Goal: Information Seeking & Learning: Learn about a topic

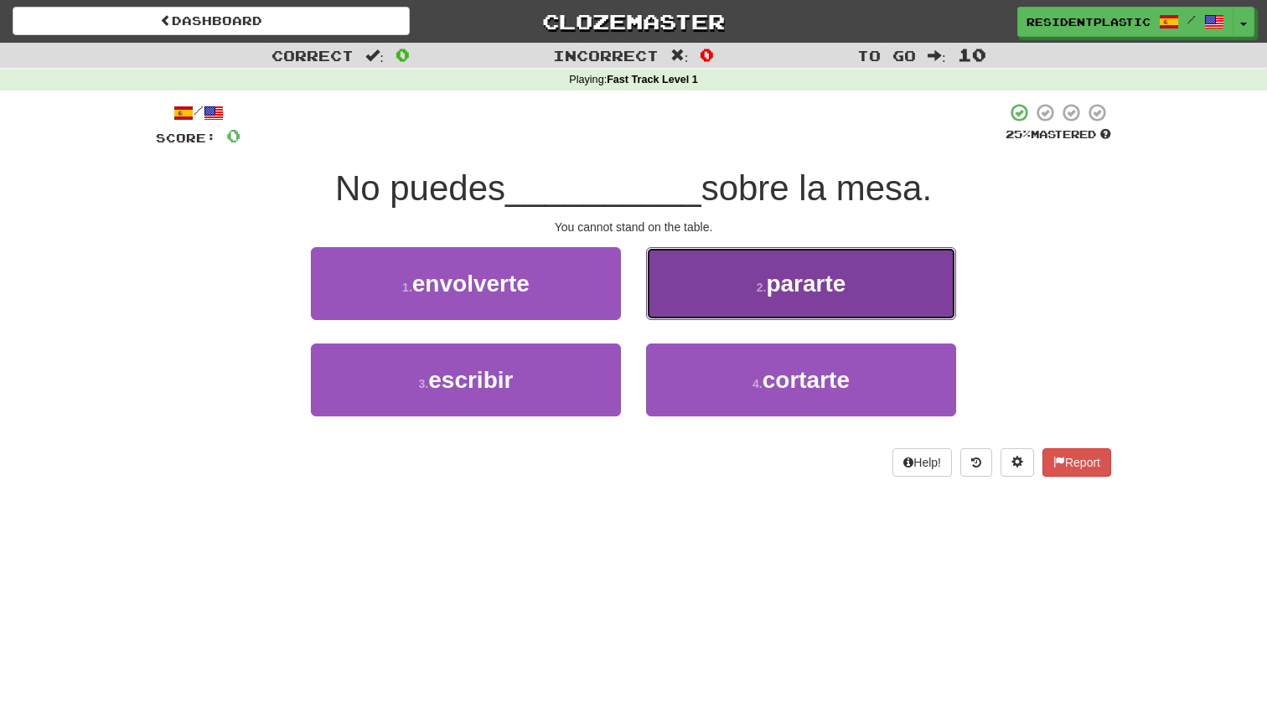
click at [695, 300] on button "2 . pararte" at bounding box center [801, 283] width 310 height 73
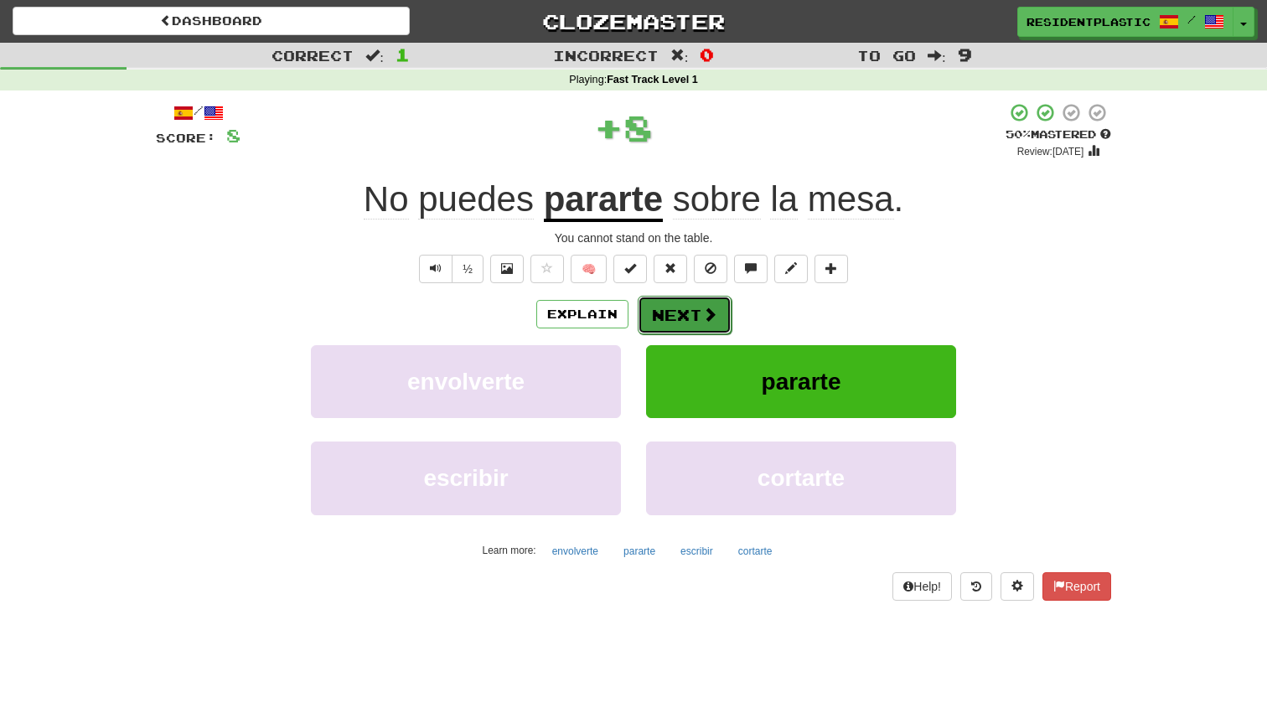
click at [663, 317] on button "Next" at bounding box center [685, 315] width 94 height 39
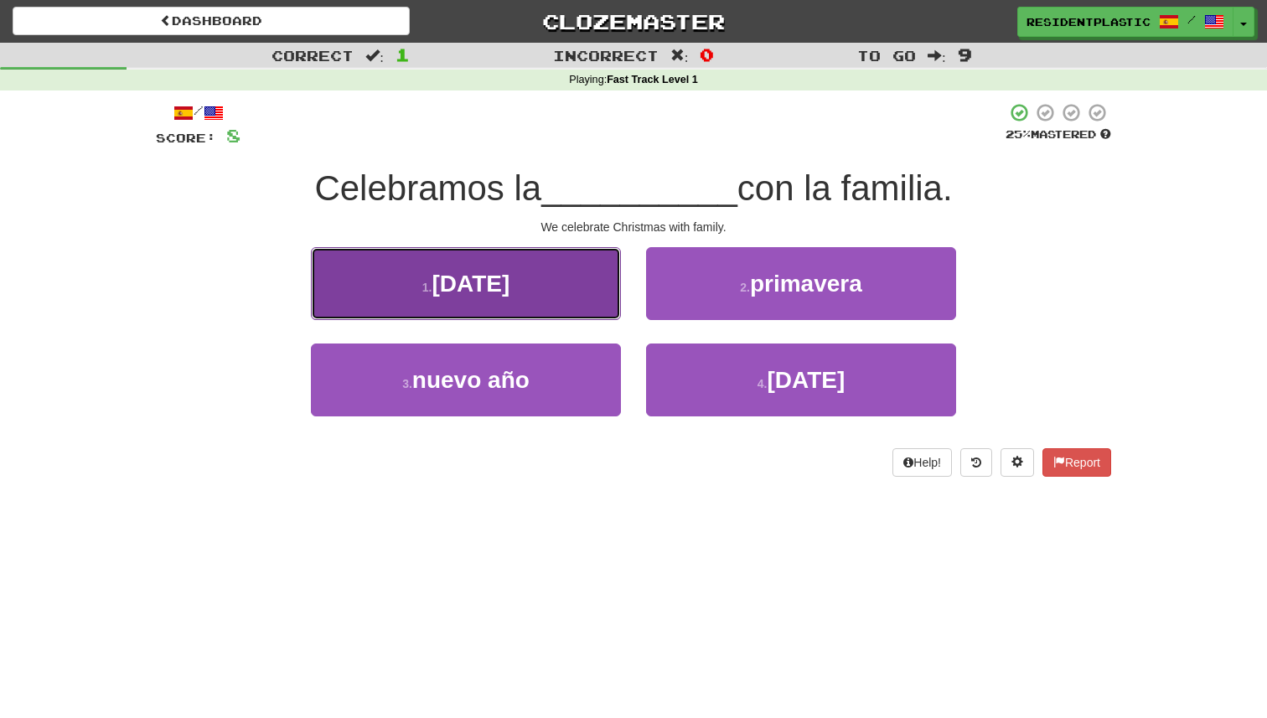
click at [518, 293] on button "1 . [DATE]" at bounding box center [466, 283] width 310 height 73
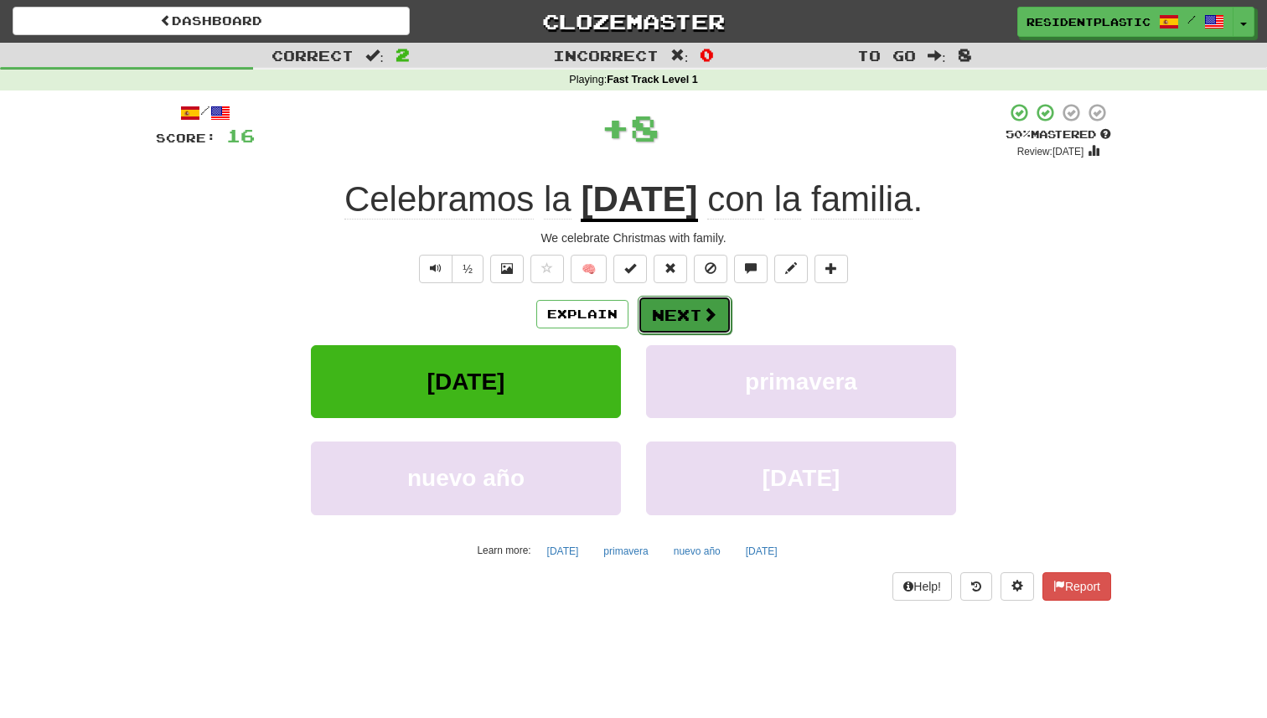
click at [658, 310] on button "Next" at bounding box center [685, 315] width 94 height 39
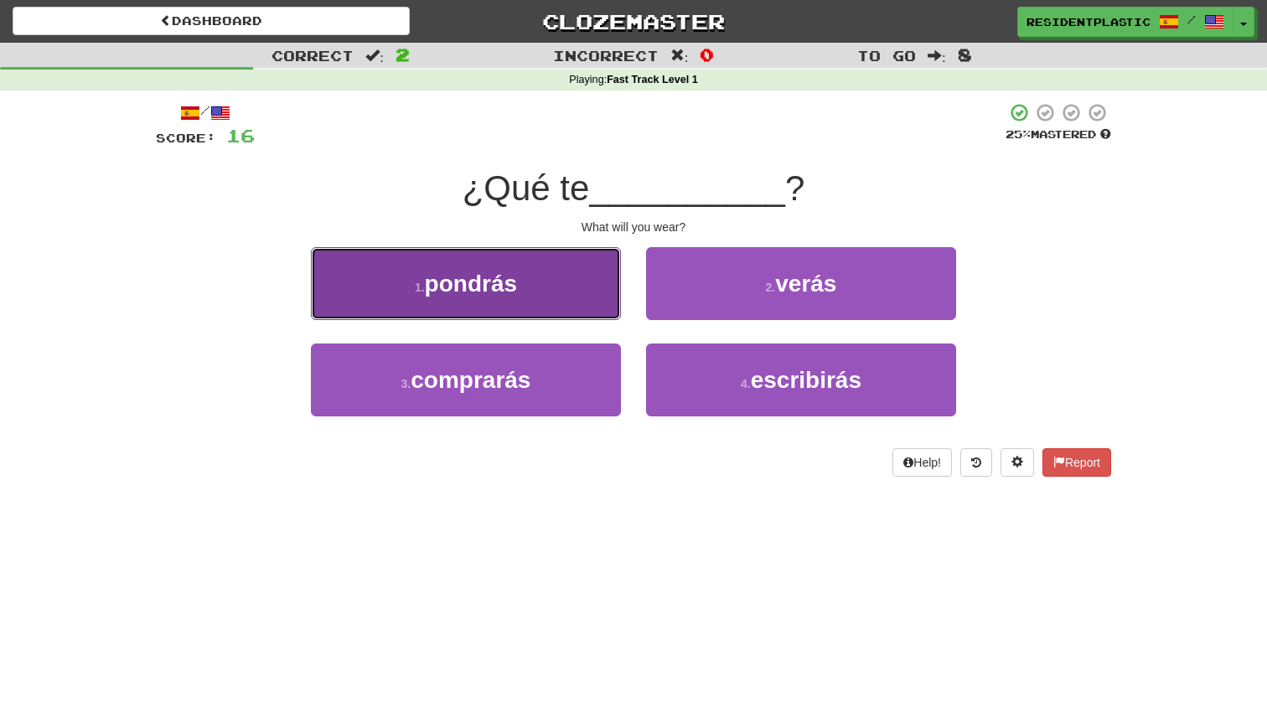
click at [604, 284] on button "1 . pondrás" at bounding box center [466, 283] width 310 height 73
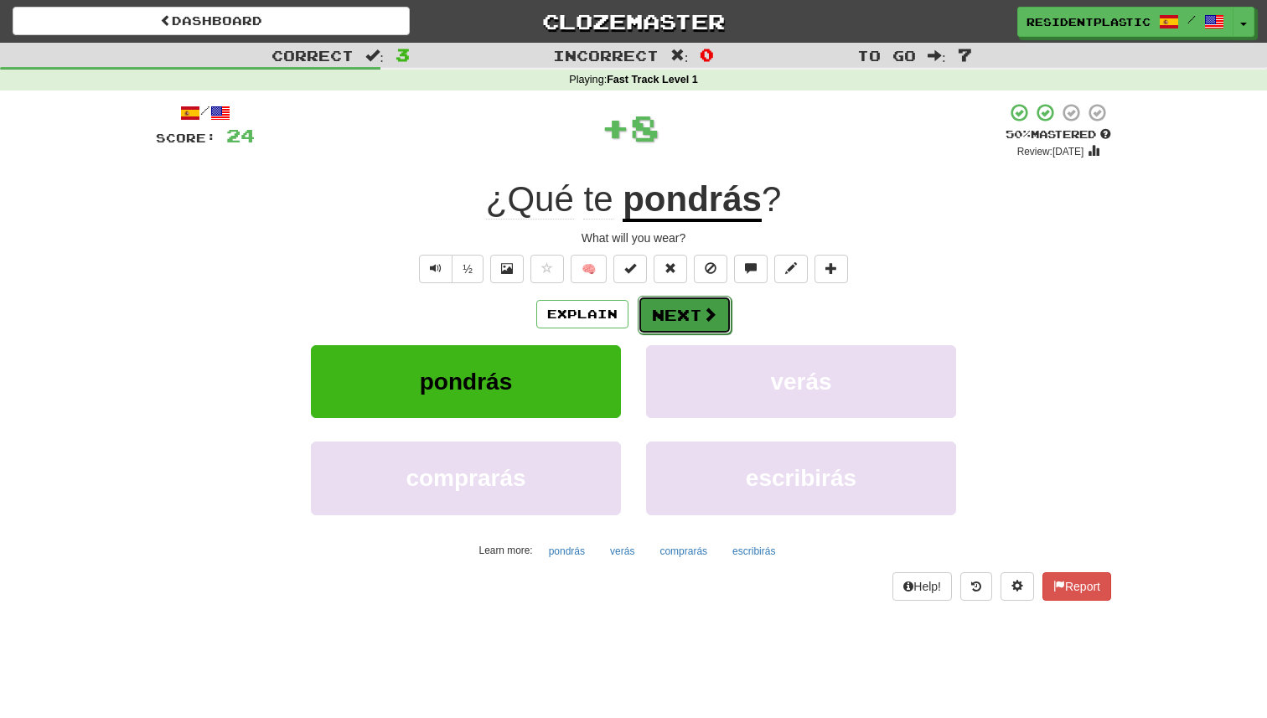
click at [679, 300] on button "Next" at bounding box center [685, 315] width 94 height 39
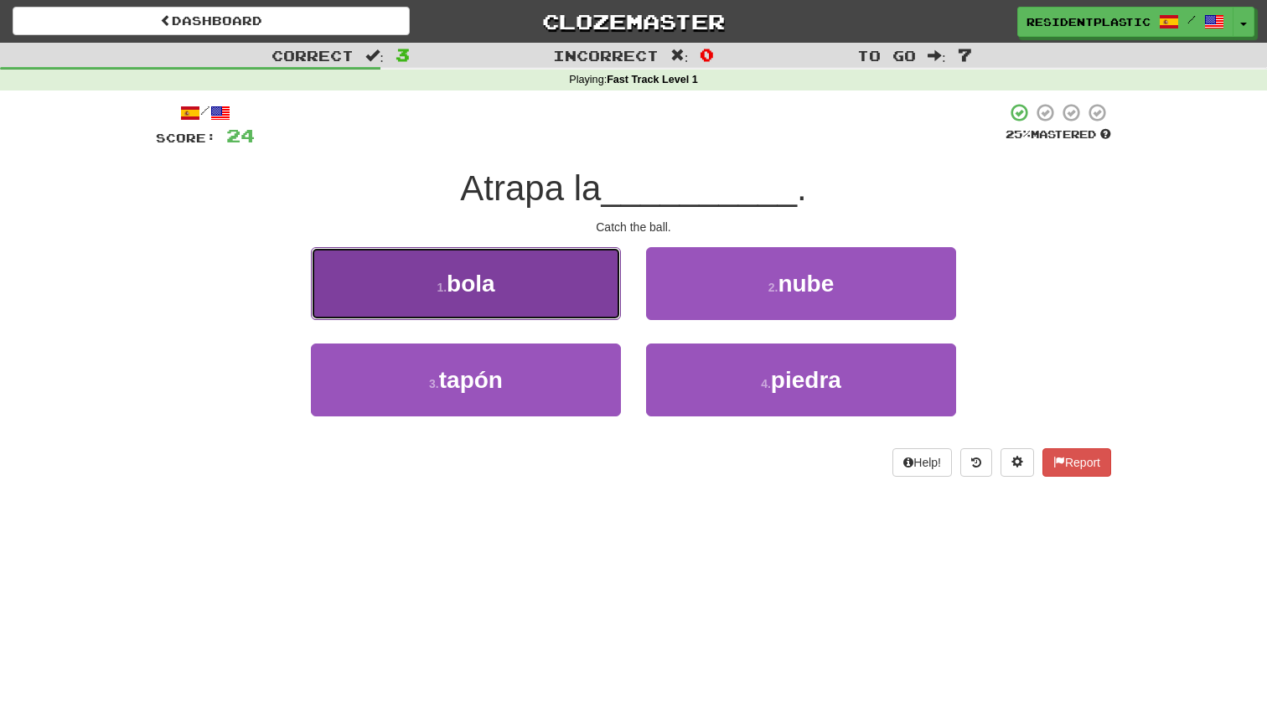
click at [564, 270] on button "1 . bola" at bounding box center [466, 283] width 310 height 73
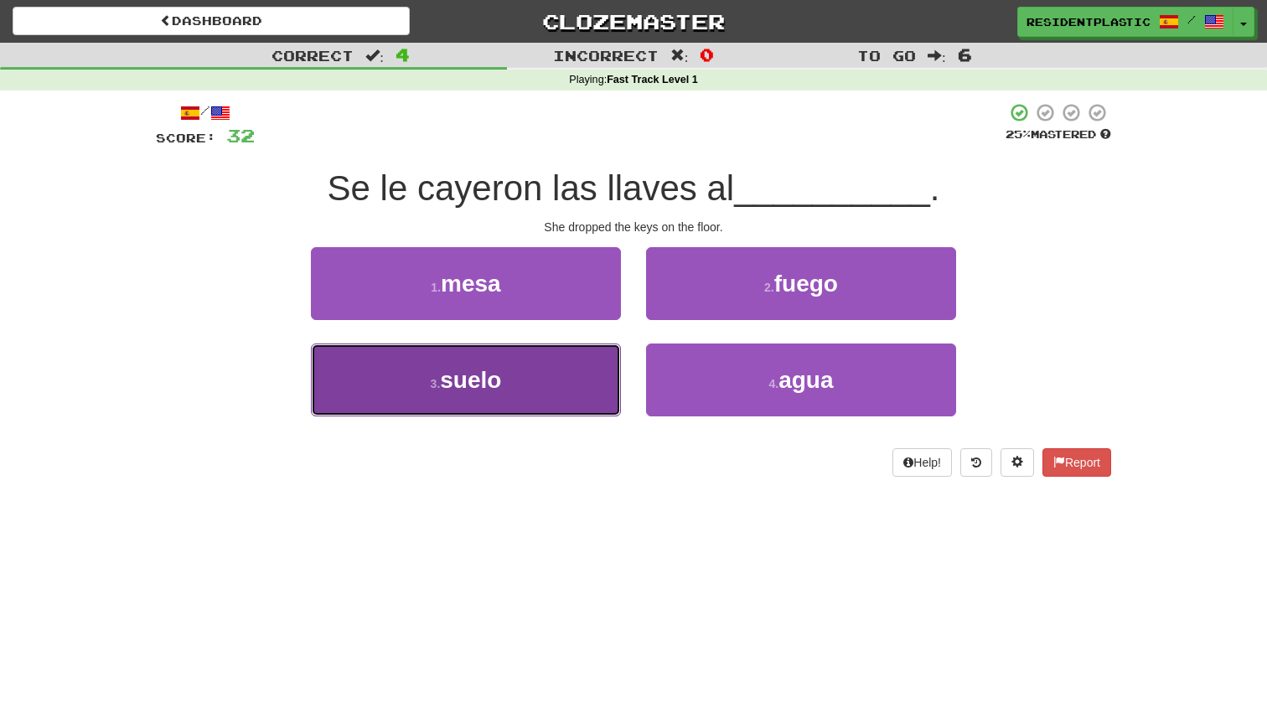
click at [567, 386] on button "3 . suelo" at bounding box center [466, 379] width 310 height 73
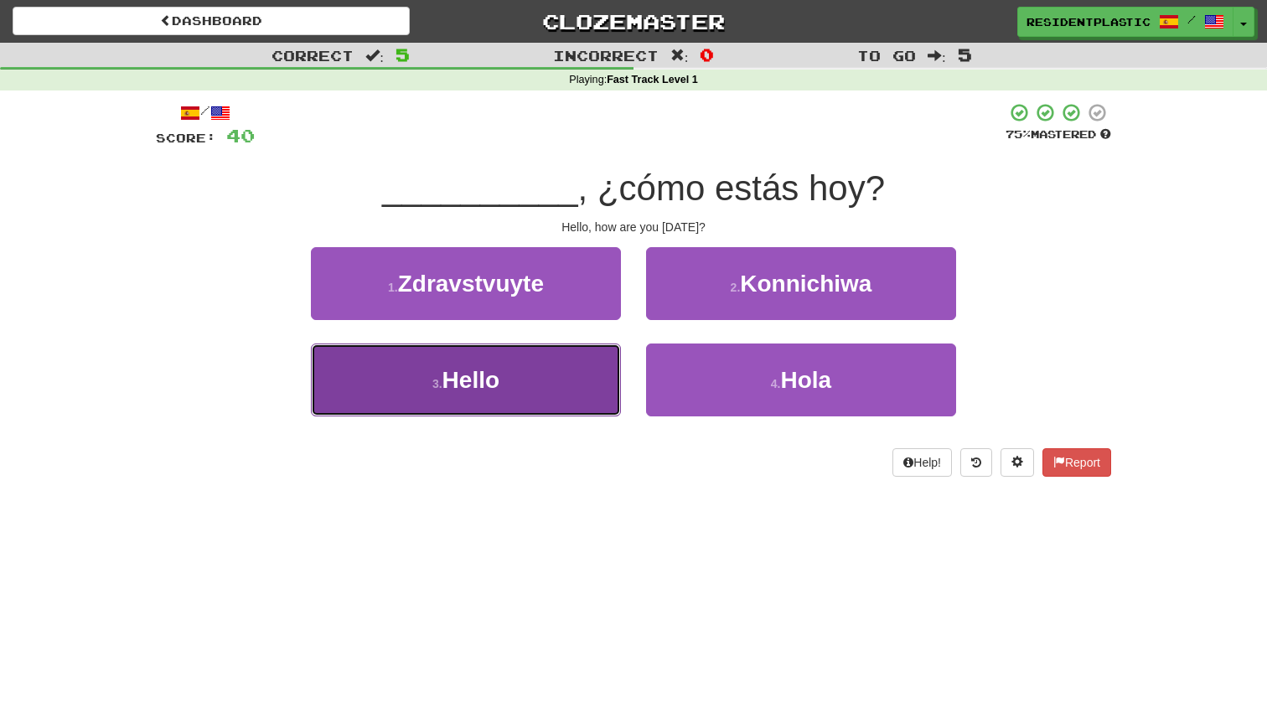
click at [576, 385] on button "3 . Hello" at bounding box center [466, 379] width 310 height 73
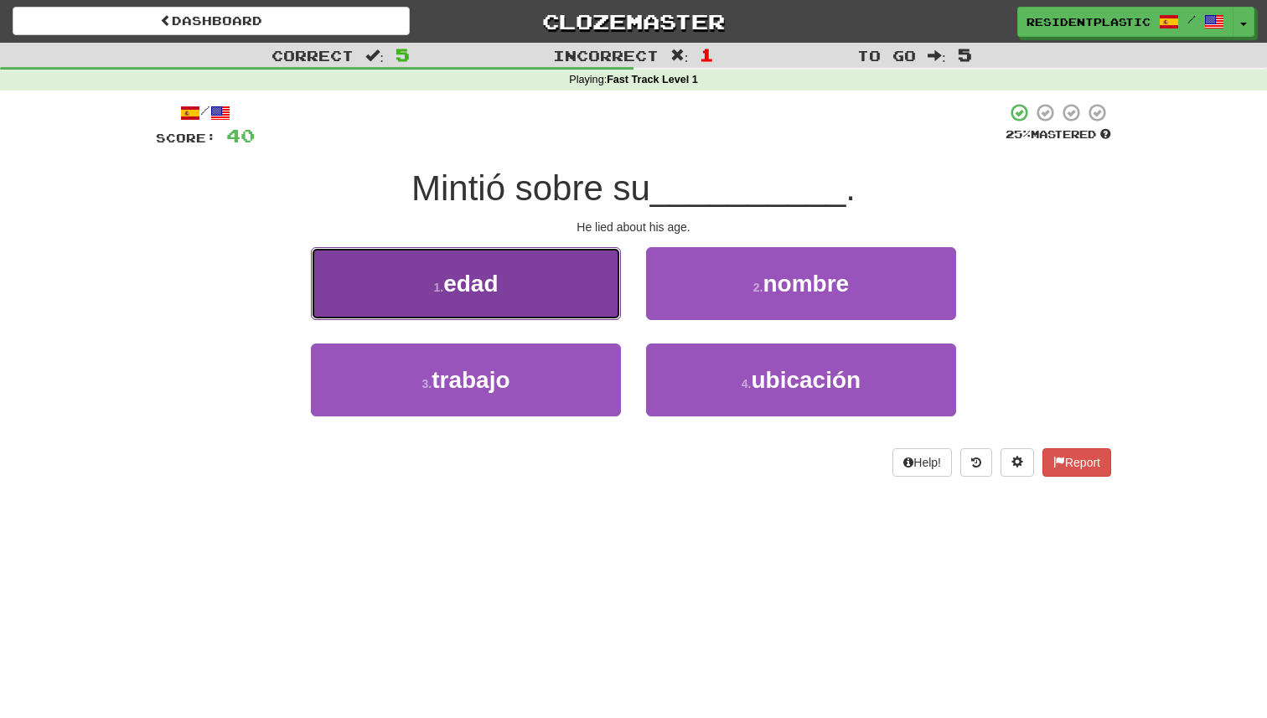
click at [602, 301] on button "1 . edad" at bounding box center [466, 283] width 310 height 73
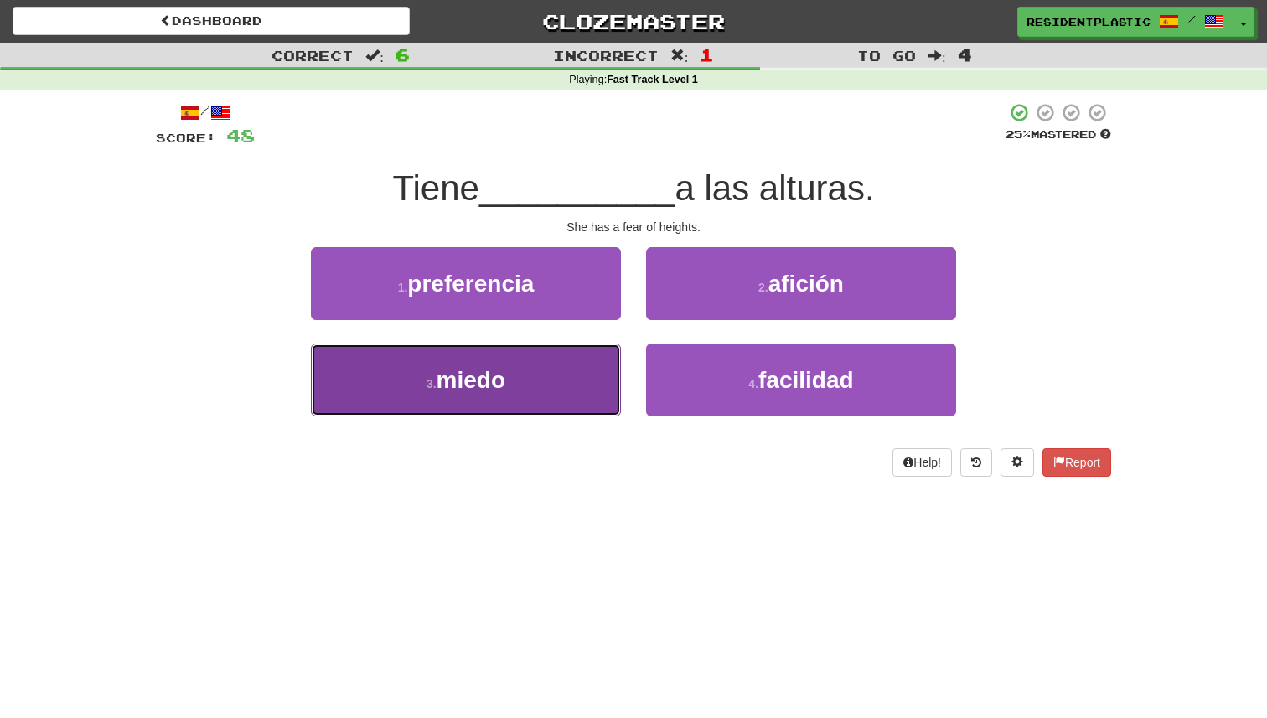
click at [586, 367] on button "3 . miedo" at bounding box center [466, 379] width 310 height 73
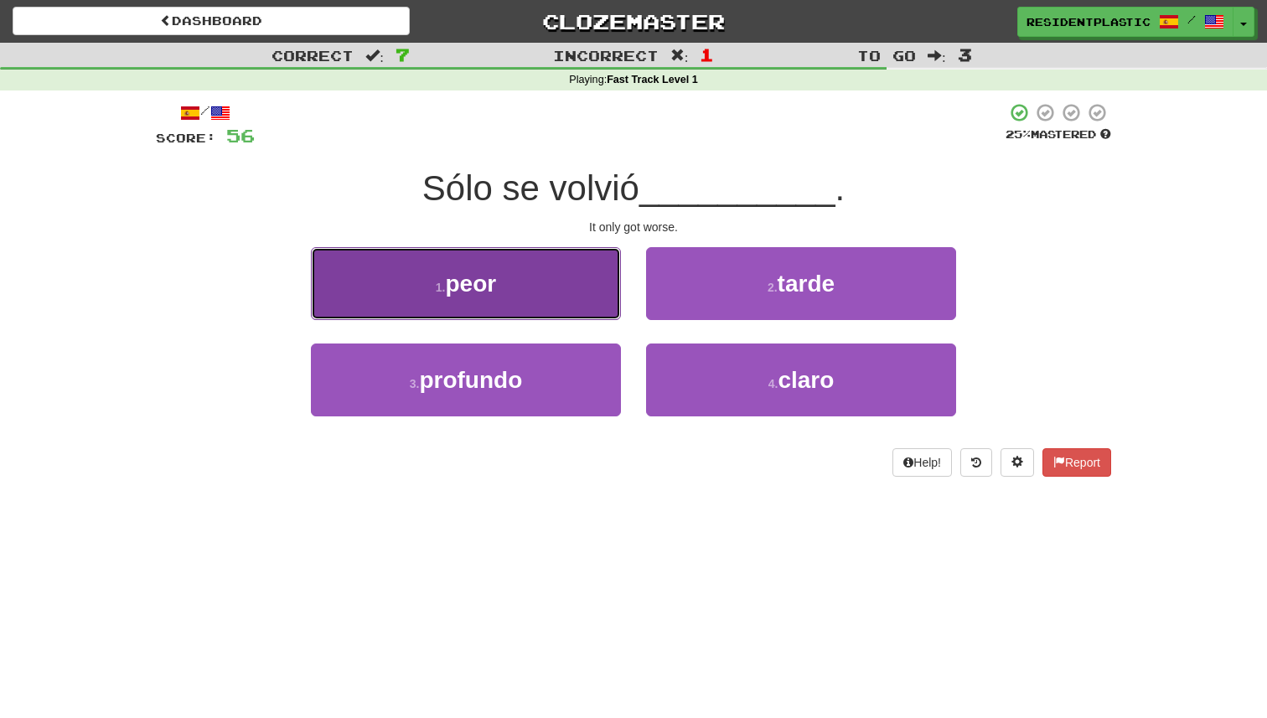
click at [602, 317] on button "1 . peor" at bounding box center [466, 283] width 310 height 73
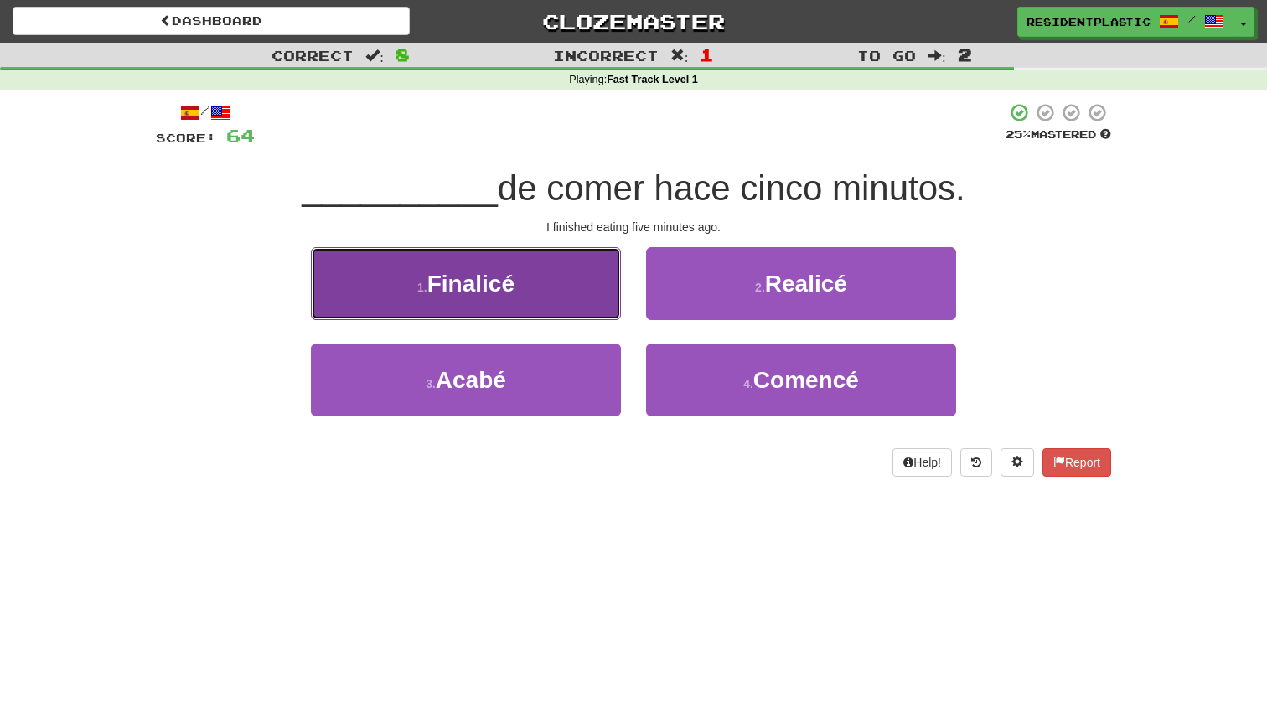
click at [605, 309] on button "1 . Finalicé" at bounding box center [466, 283] width 310 height 73
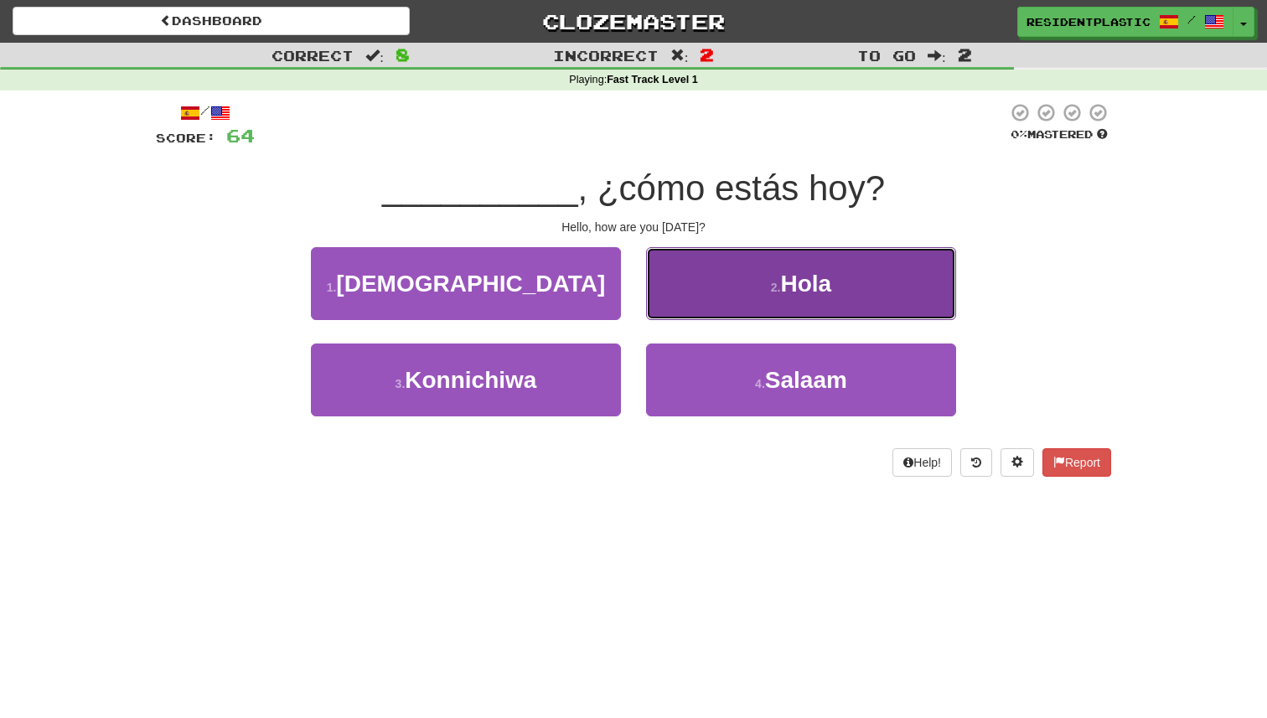
click at [684, 287] on button "2 . [GEOGRAPHIC_DATA]" at bounding box center [801, 283] width 310 height 73
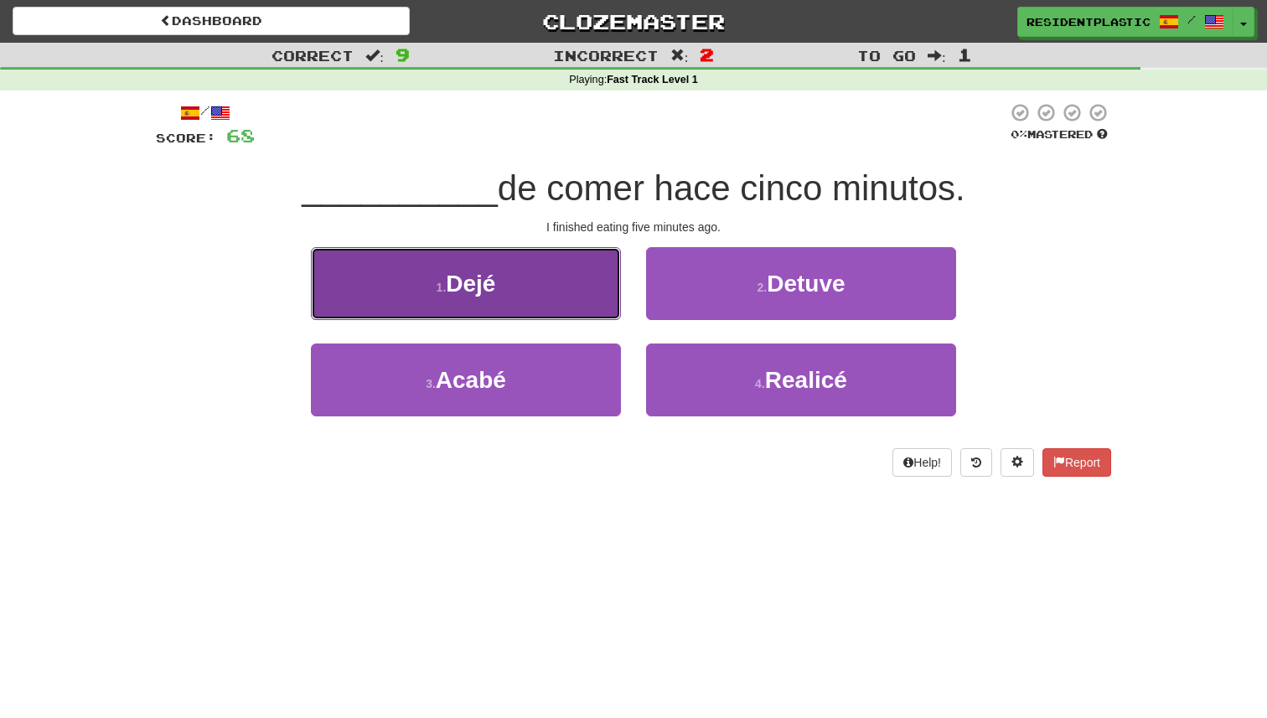
click at [550, 290] on button "1 . Dejé" at bounding box center [466, 283] width 310 height 73
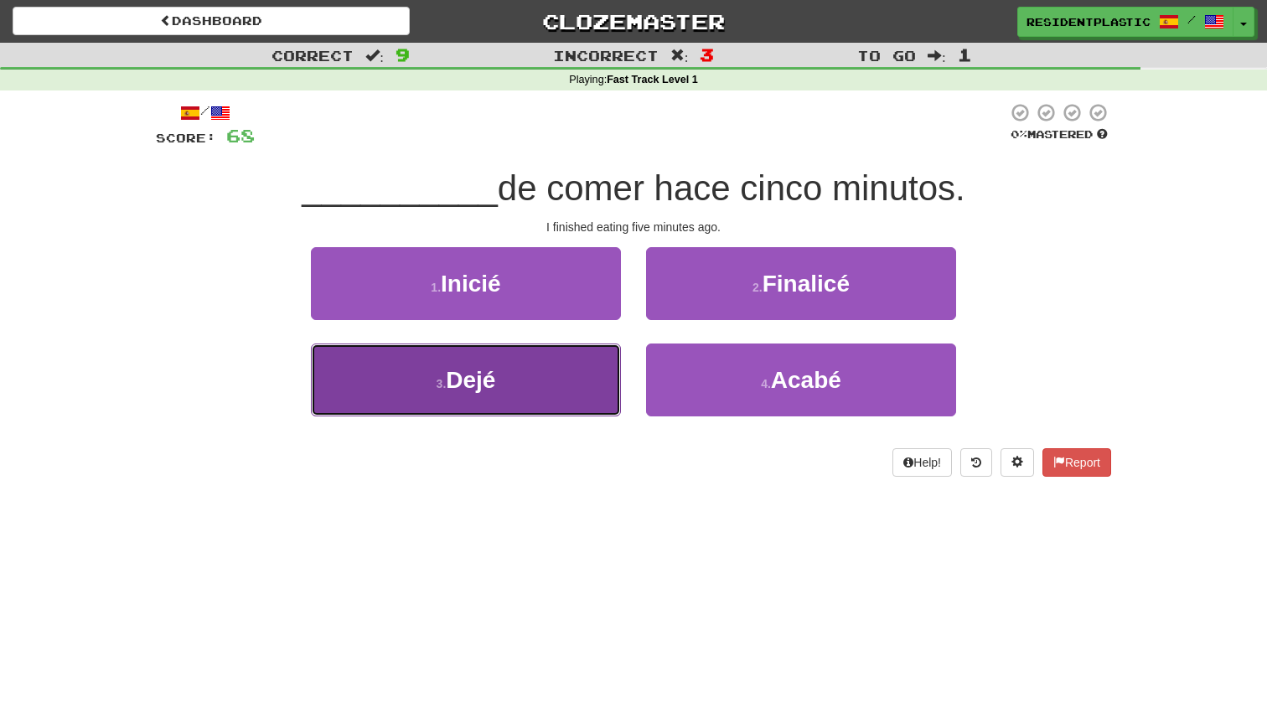
click at [532, 374] on button "3 . Dejé" at bounding box center [466, 379] width 310 height 73
click at [564, 351] on button "3 . [GEOGRAPHIC_DATA]" at bounding box center [466, 379] width 310 height 73
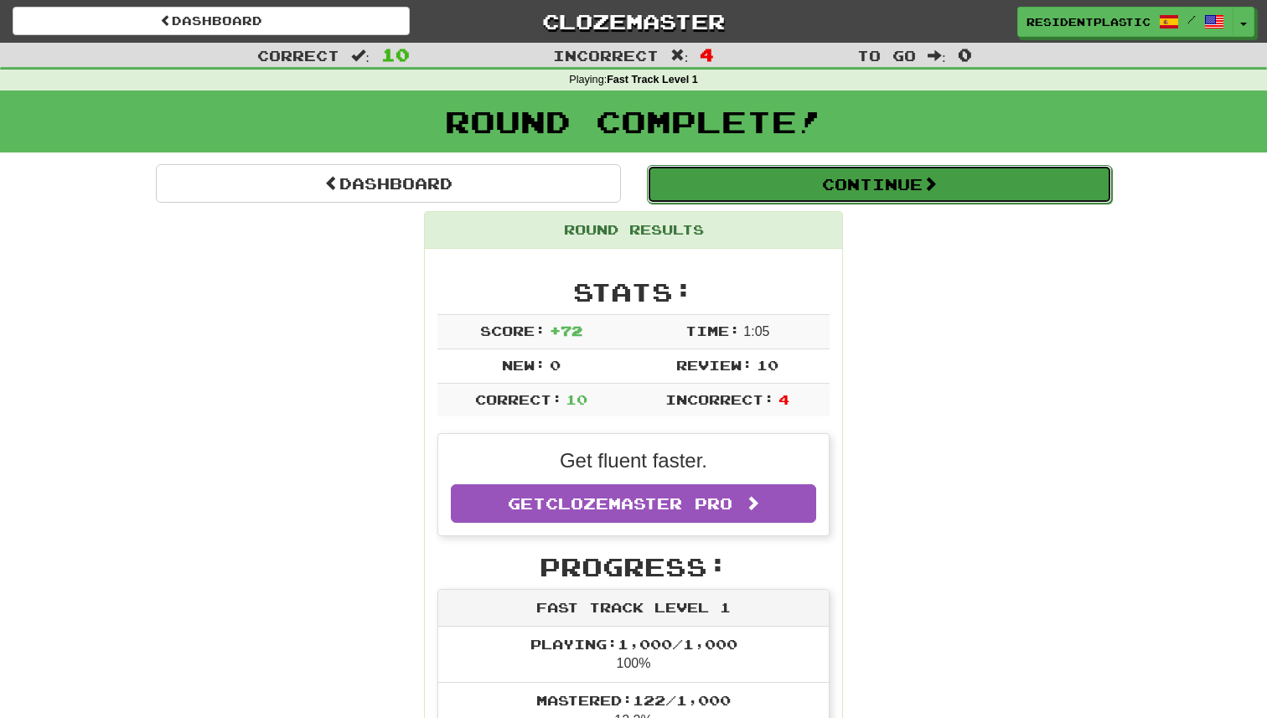
click at [711, 185] on button "Continue" at bounding box center [879, 184] width 465 height 39
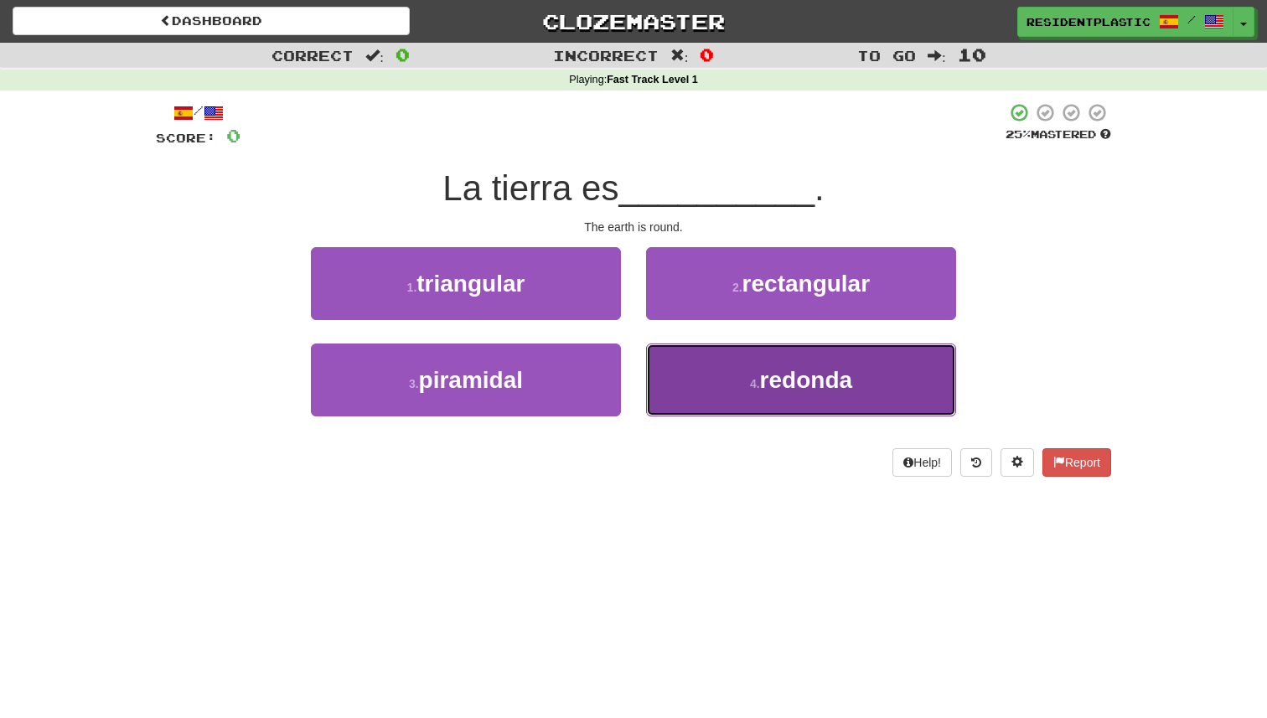
click at [725, 359] on button "4 . redonda" at bounding box center [801, 379] width 310 height 73
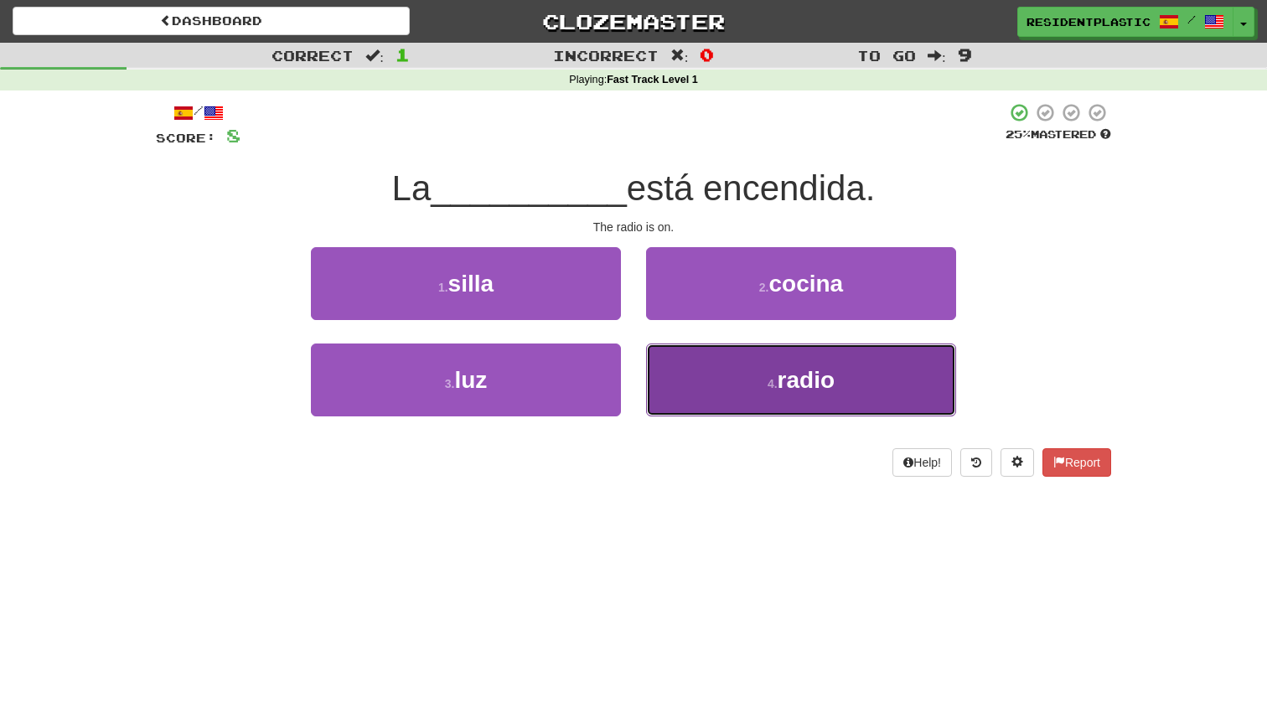
click at [733, 354] on button "4 . radio" at bounding box center [801, 379] width 310 height 73
